Goal: Information Seeking & Learning: Learn about a topic

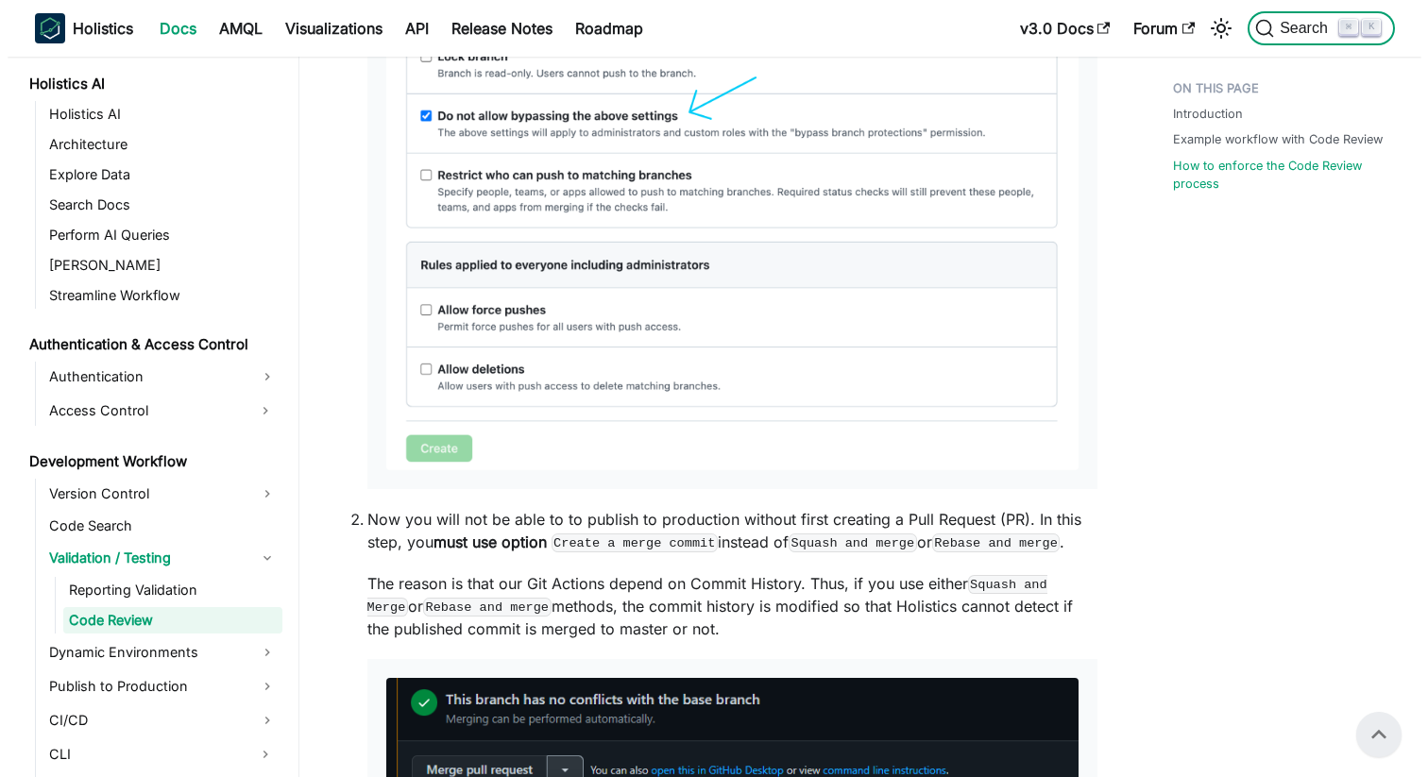
scroll to position [2102, 0]
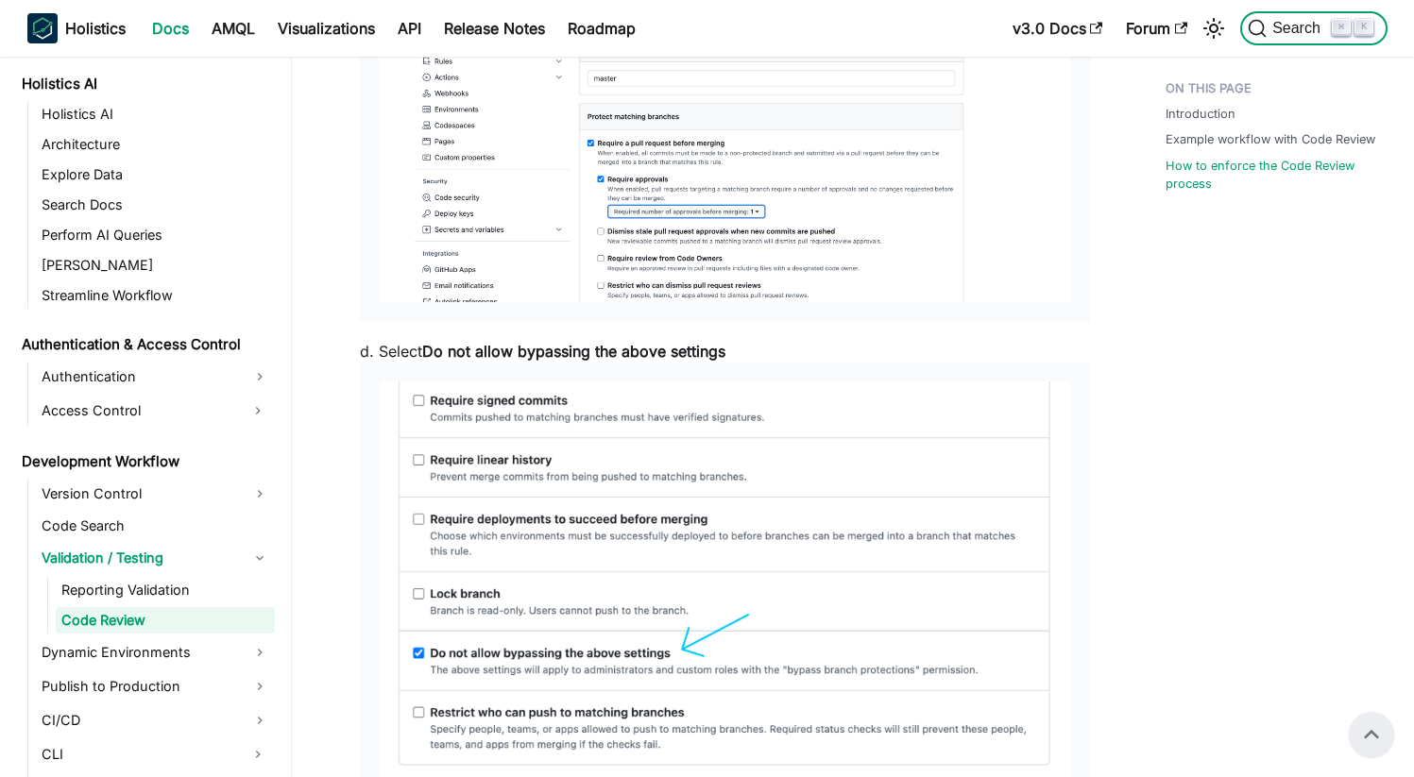
click at [1276, 28] on span "Search" at bounding box center [1299, 28] width 65 height 17
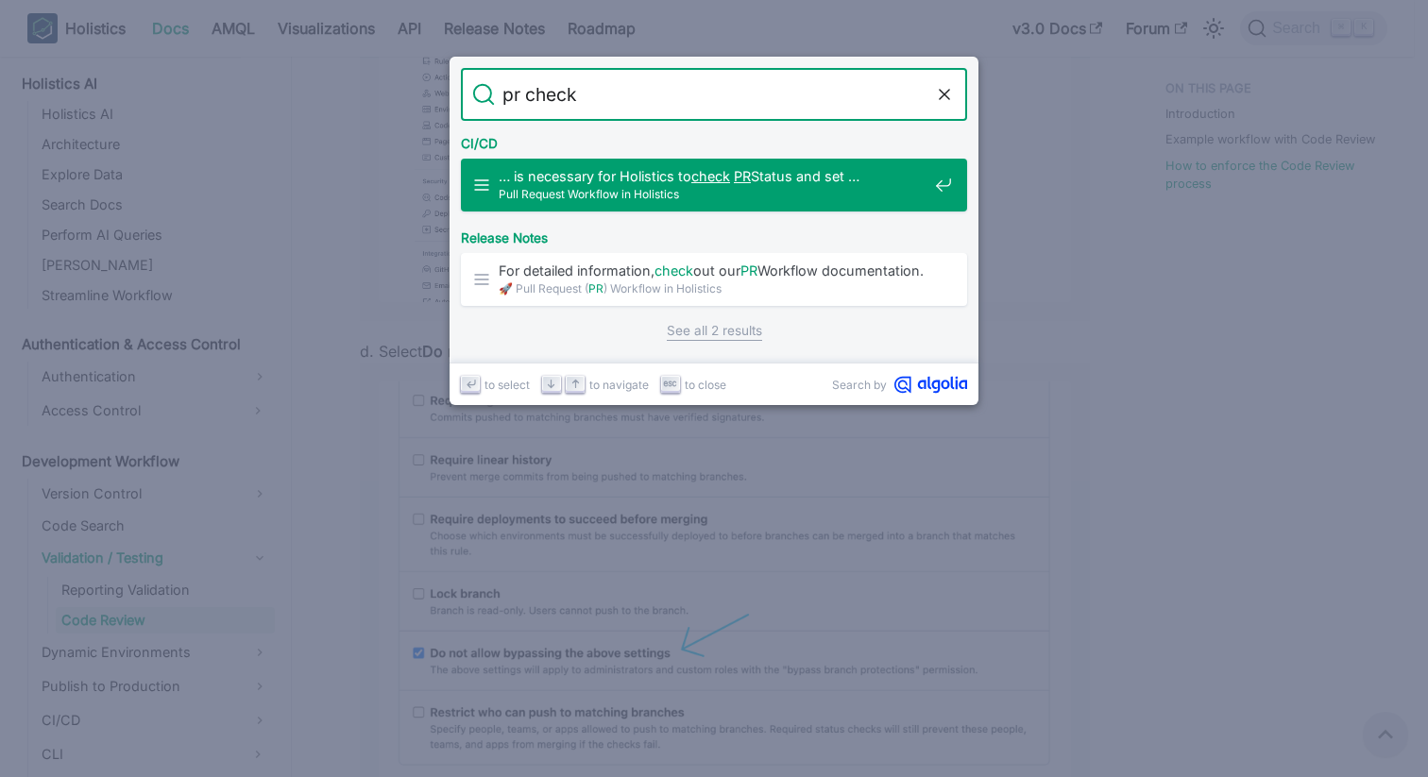
drag, startPoint x: 588, startPoint y: 87, endPoint x: 467, endPoint y: 88, distance: 121.8
click at [467, 88] on form "Search pr check" at bounding box center [714, 94] width 506 height 53
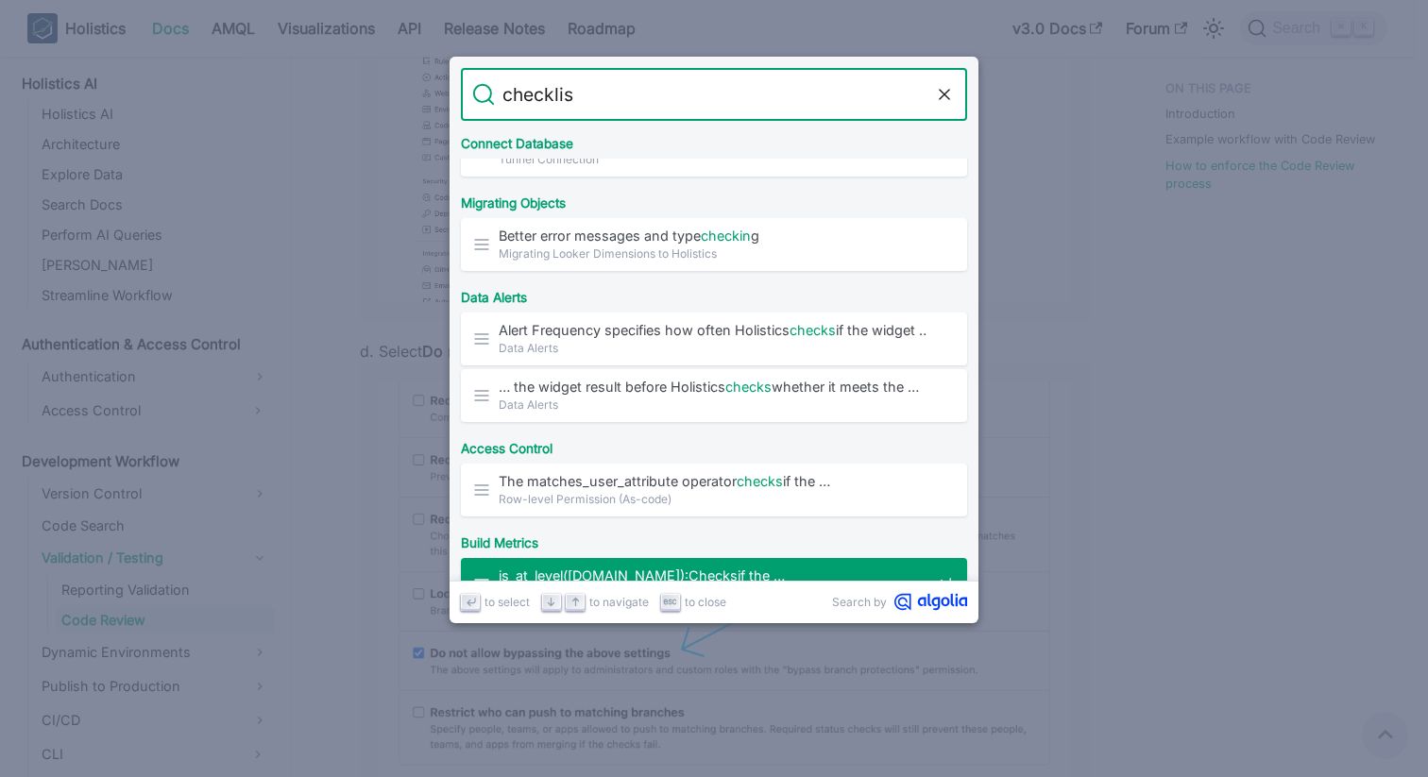
scroll to position [0, 0]
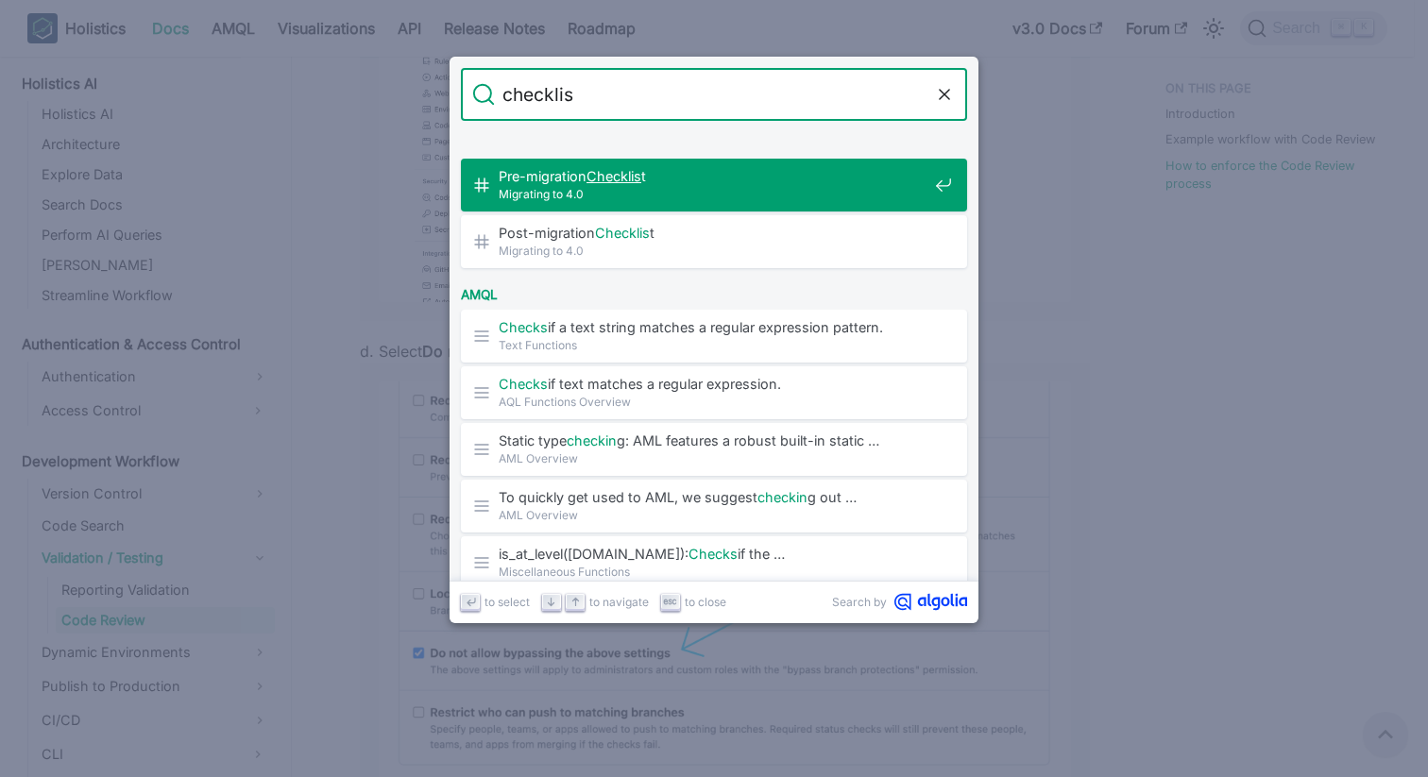
type input "checklist"
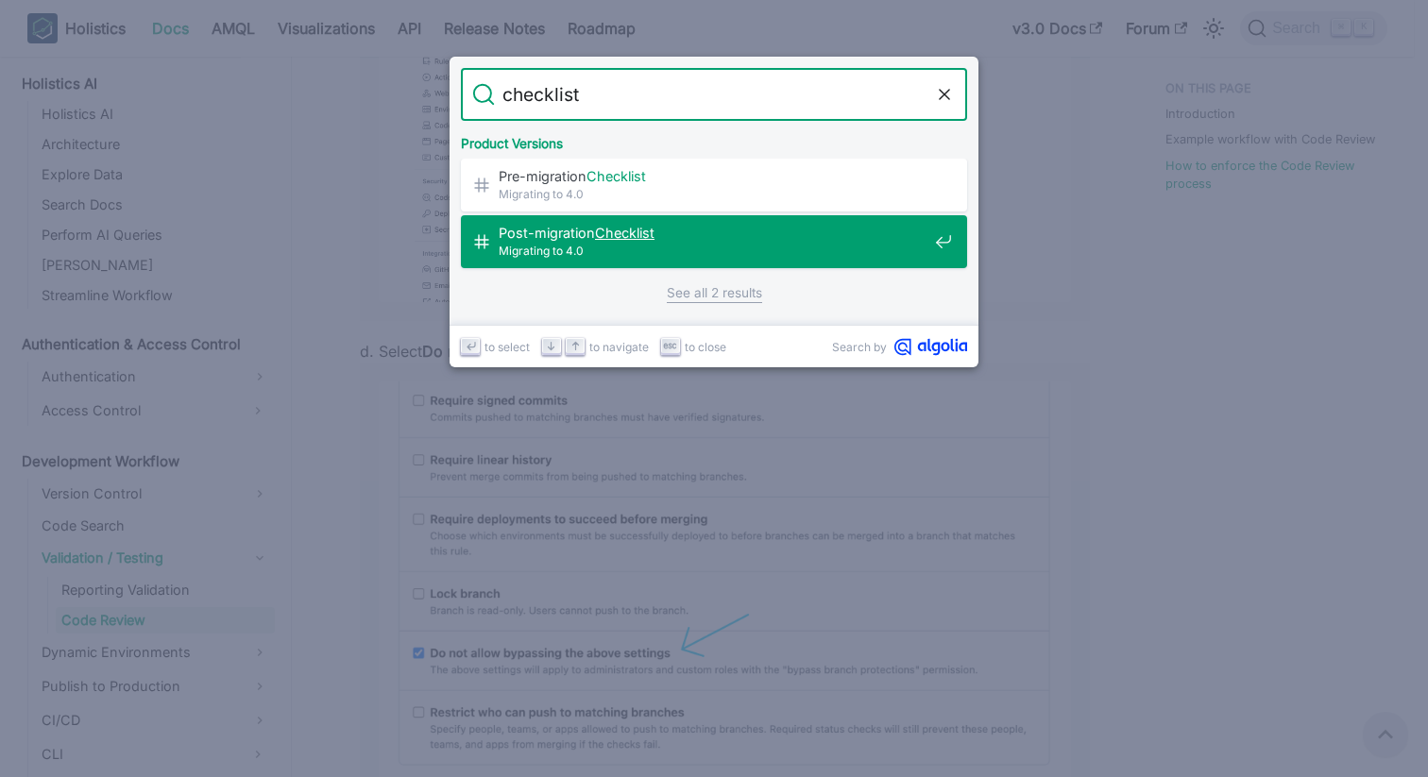
click at [628, 225] on mark "Checklist" at bounding box center [625, 233] width 60 height 16
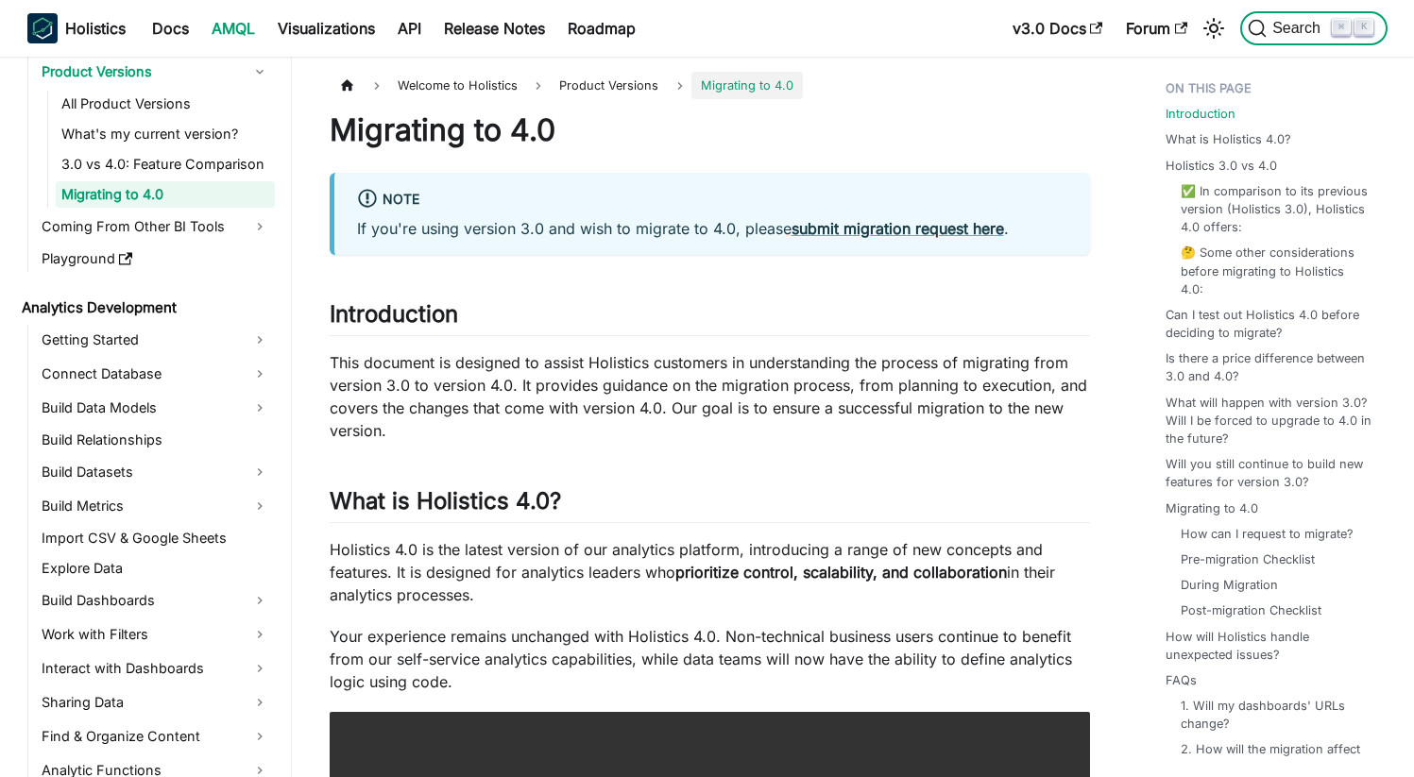
click at [1274, 24] on span "Search" at bounding box center [1299, 28] width 65 height 17
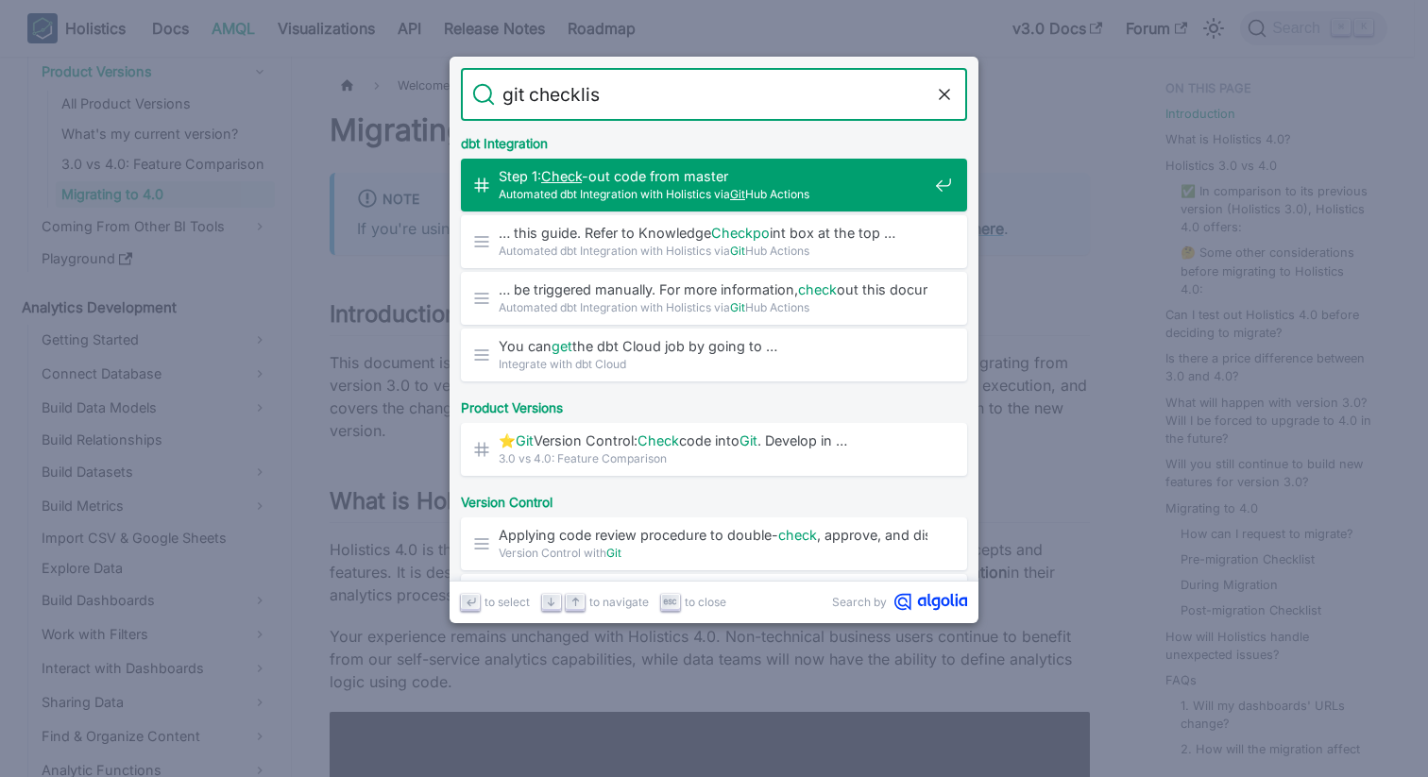
type input "git checklist"
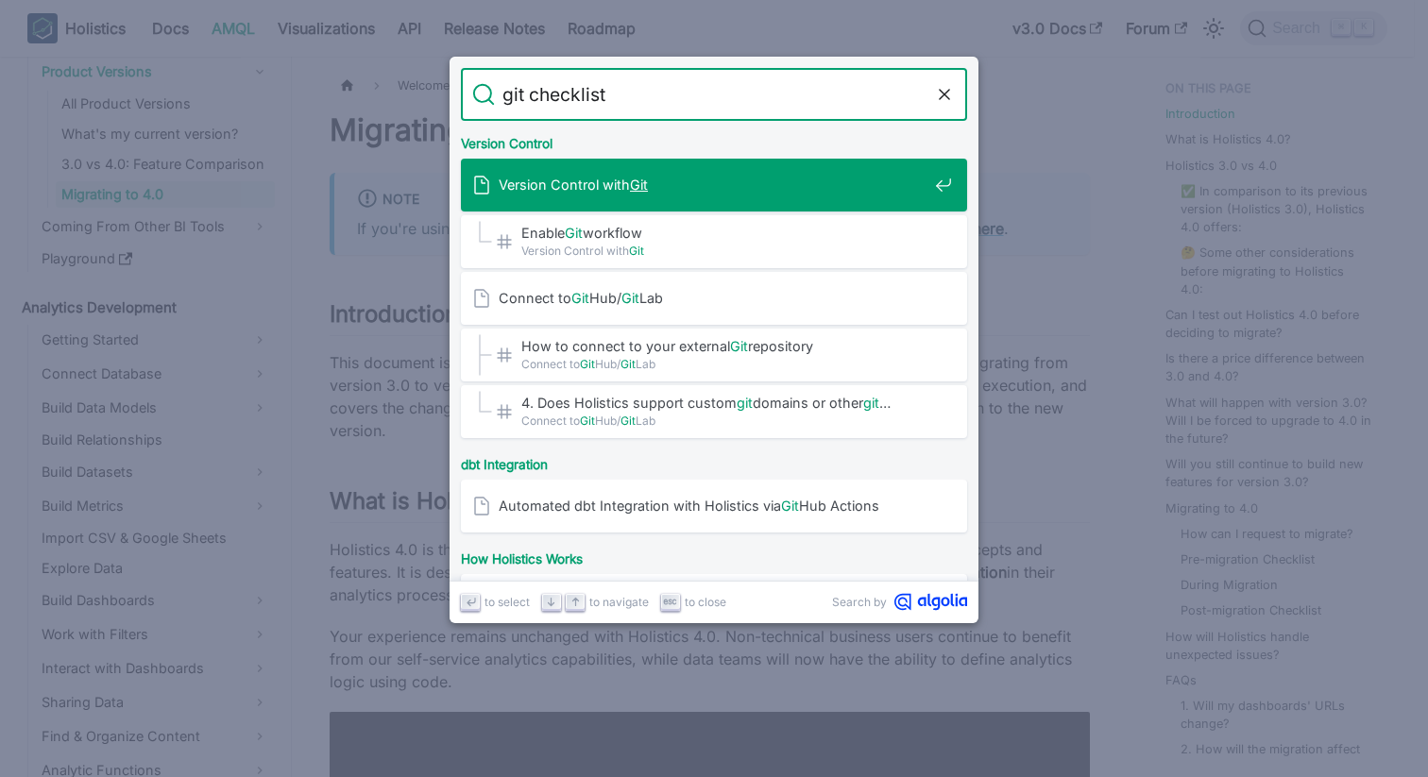
click at [586, 186] on span "Version Control with Git" at bounding box center [713, 185] width 429 height 18
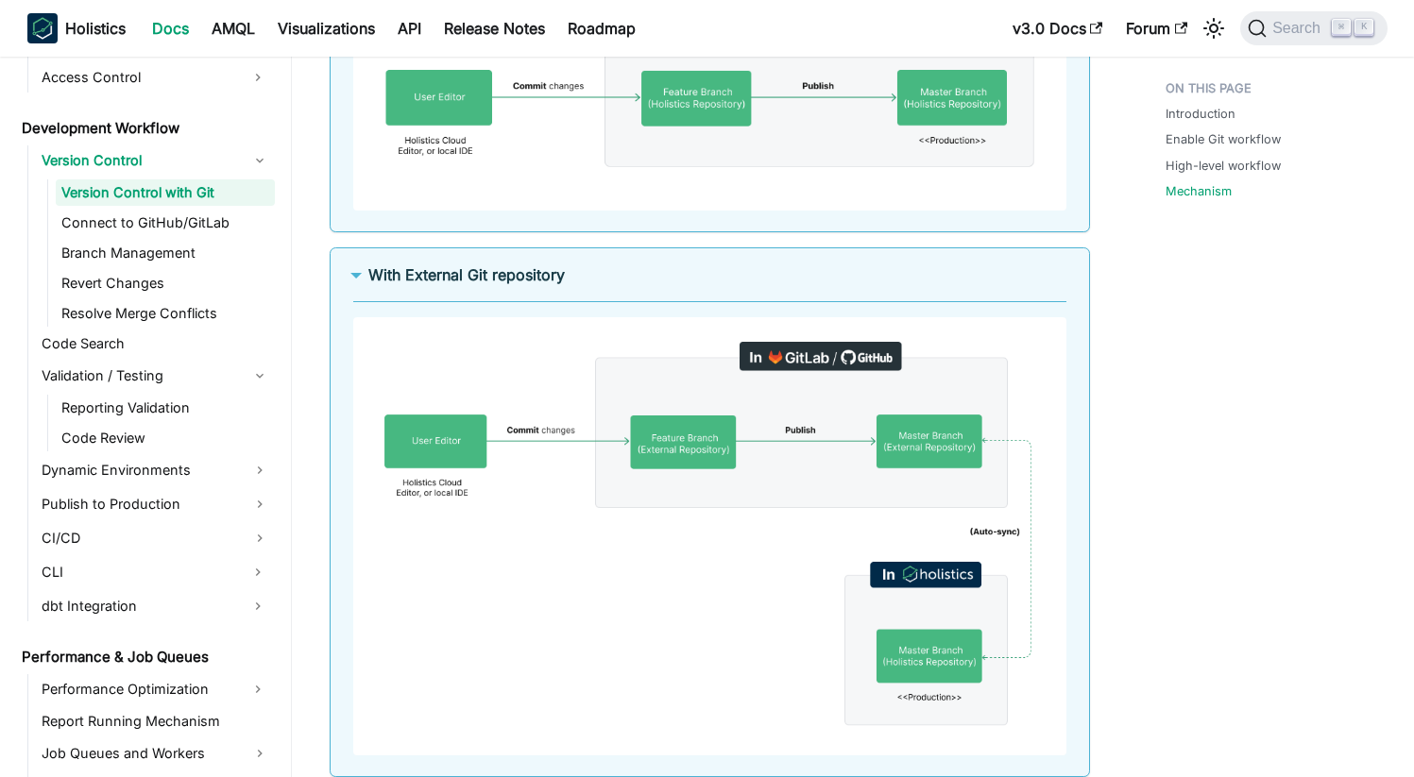
scroll to position [3618, 0]
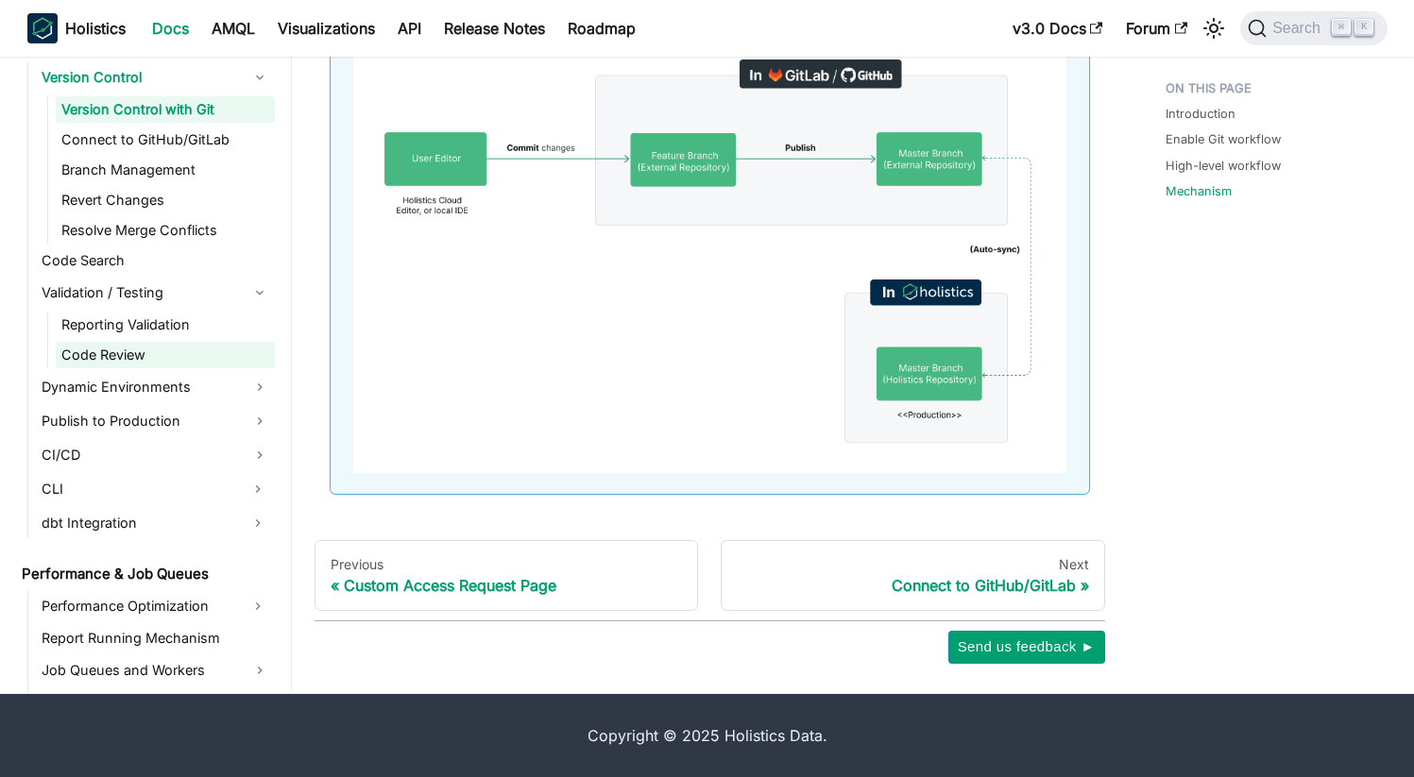
click at [102, 350] on link "Code Review" at bounding box center [165, 355] width 219 height 26
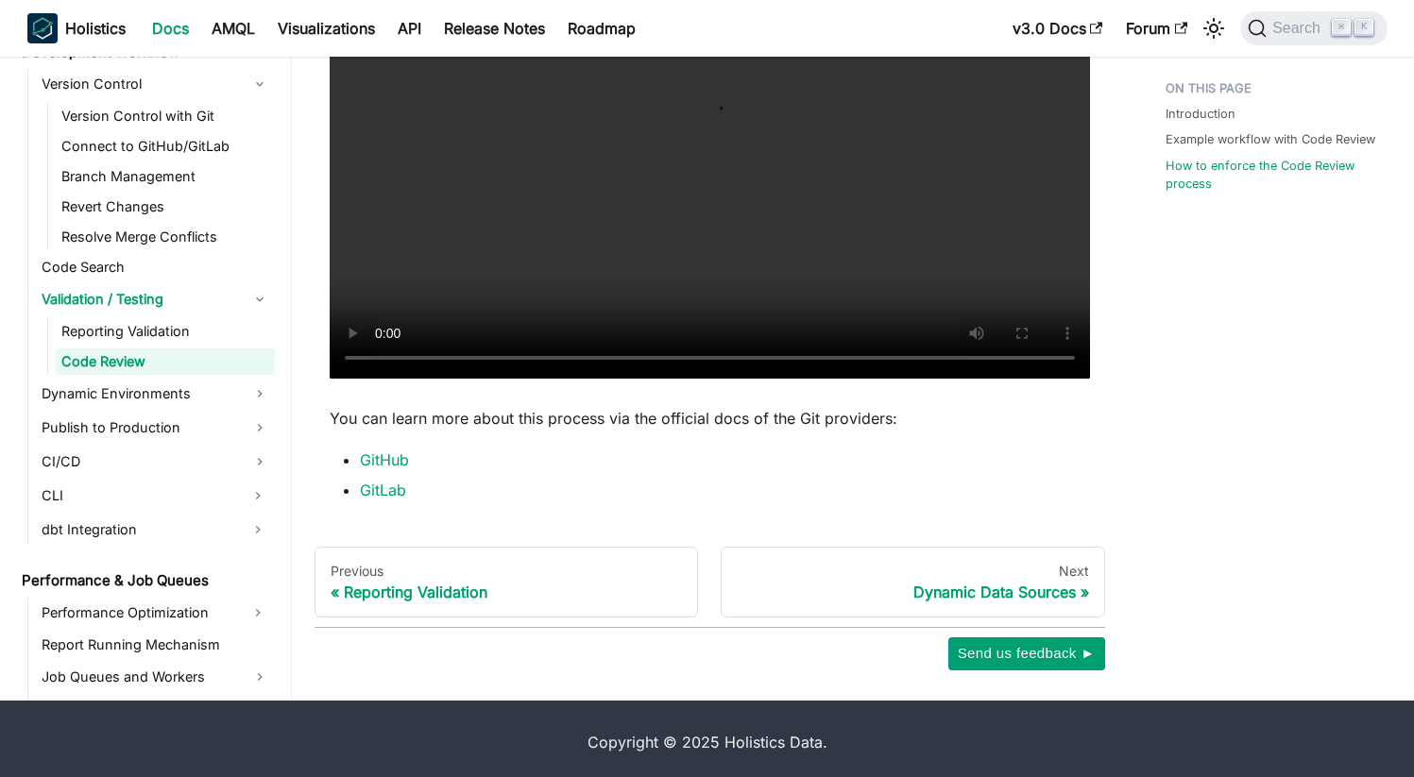
scroll to position [3965, 0]
